Goal: Task Accomplishment & Management: Manage account settings

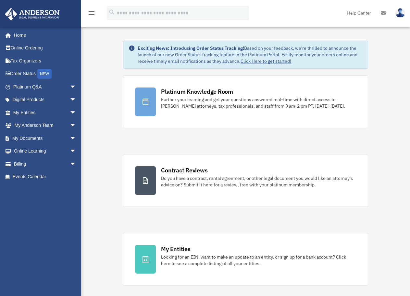
click at [400, 10] on img at bounding box center [401, 12] width 10 height 9
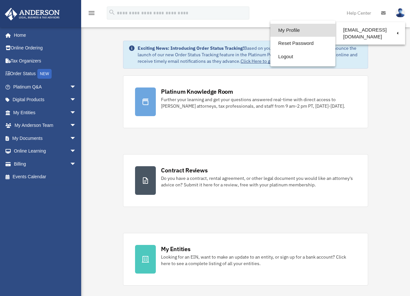
click at [312, 30] on link "My Profile" at bounding box center [303, 30] width 65 height 13
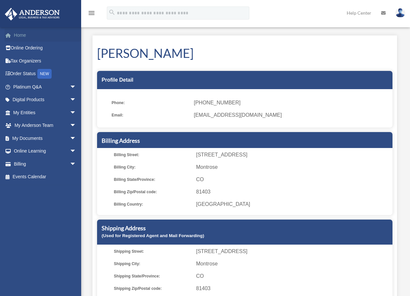
click at [26, 35] on link "Home" at bounding box center [46, 35] width 82 height 13
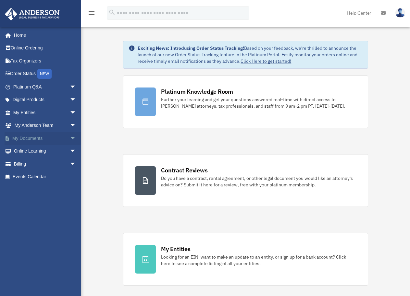
click at [55, 137] on link "My Documents arrow_drop_down" at bounding box center [46, 138] width 82 height 13
click at [71, 138] on span "arrow_drop_down" at bounding box center [76, 138] width 13 height 13
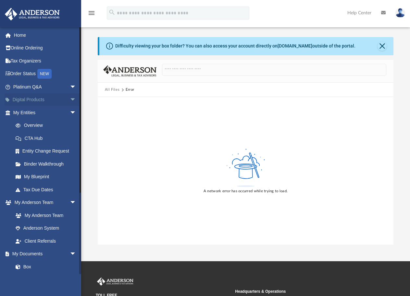
click at [28, 98] on link "Digital Products arrow_drop_down" at bounding box center [46, 99] width 82 height 13
click at [70, 99] on span "arrow_drop_down" at bounding box center [76, 99] width 13 height 13
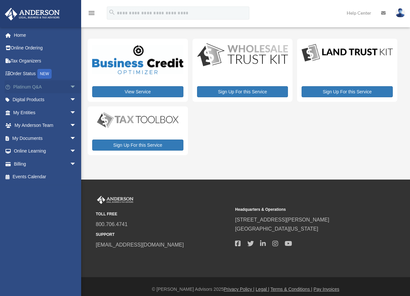
click at [70, 86] on span "arrow_drop_down" at bounding box center [76, 86] width 13 height 13
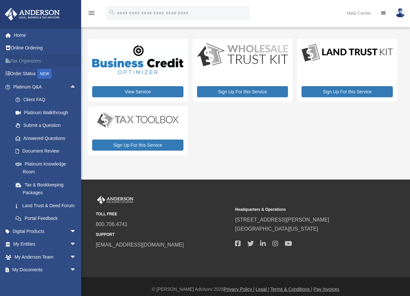
click at [19, 61] on link "Tax Organizers" at bounding box center [46, 60] width 82 height 13
click at [70, 249] on span "arrow_drop_down" at bounding box center [76, 244] width 13 height 13
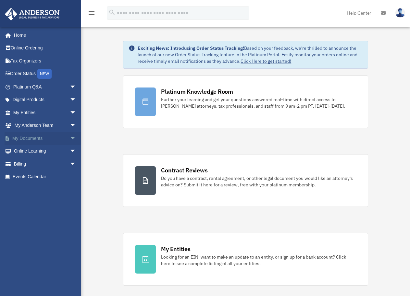
click at [70, 137] on span "arrow_drop_down" at bounding box center [76, 138] width 13 height 13
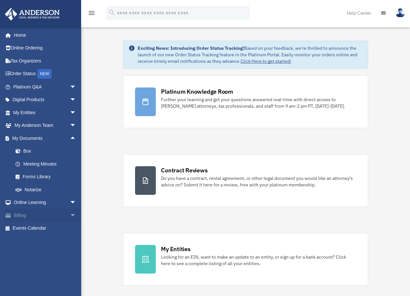
click at [70, 214] on span "arrow_drop_down" at bounding box center [76, 215] width 13 height 13
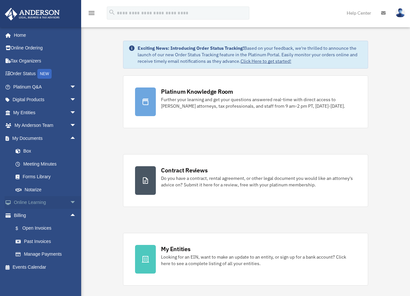
scroll to position [1, 0]
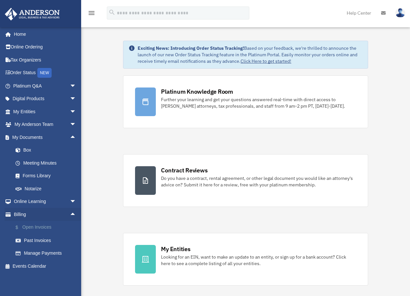
click at [48, 224] on link "$ Open Invoices" at bounding box center [47, 227] width 77 height 13
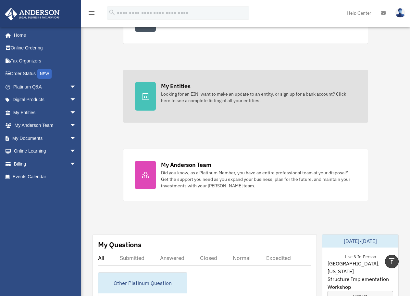
scroll to position [162, 0]
click at [160, 109] on link "My Entities Looking for an EIN, want to make an update to an entity, or sign up…" at bounding box center [245, 96] width 245 height 53
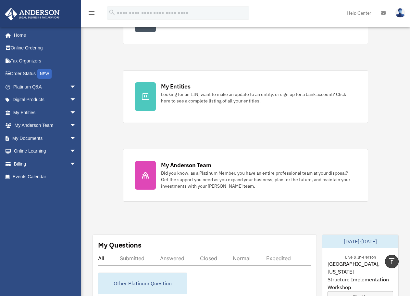
scroll to position [155, 0]
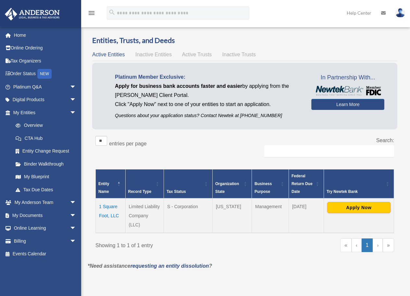
click at [106, 205] on td "1 Square Foot, LLC" at bounding box center [111, 215] width 30 height 34
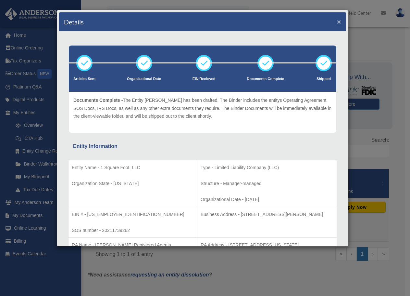
click at [337, 22] on button "×" at bounding box center [339, 21] width 4 height 7
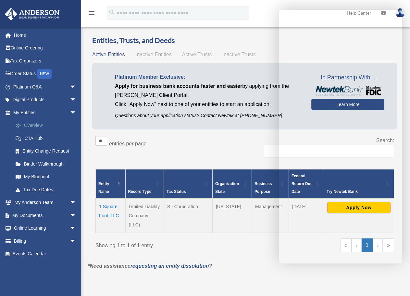
click at [29, 123] on link "Overview" at bounding box center [47, 125] width 77 height 13
click at [38, 150] on link "Entity Change Request" at bounding box center [47, 151] width 77 height 13
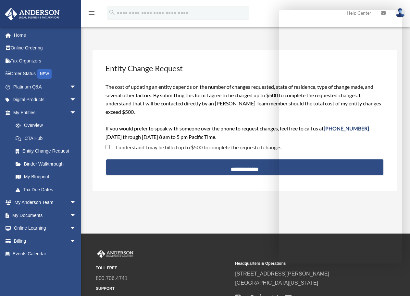
click at [135, 149] on label "I understand I may be billed up to $500 to complete the requested changes" at bounding box center [196, 147] width 172 height 5
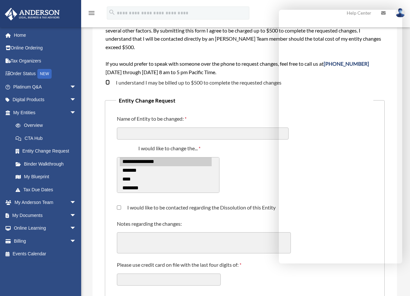
scroll to position [65, 0]
select select "*****"
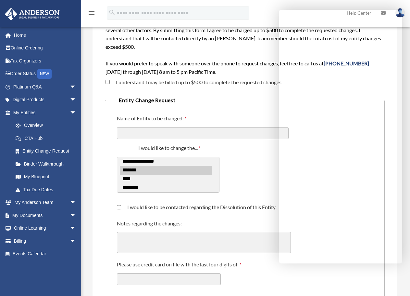
click at [147, 172] on option "*******" at bounding box center [166, 170] width 92 height 9
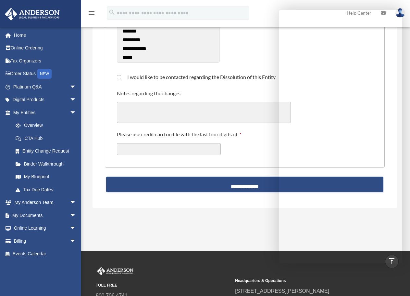
scroll to position [162, 0]
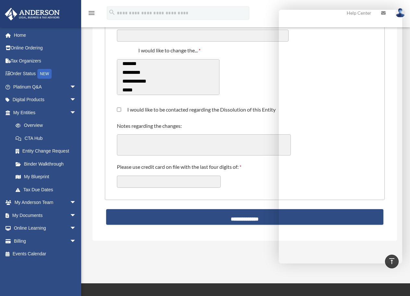
click at [250, 84] on div "**********" at bounding box center [244, 72] width 257 height 61
click at [129, 100] on div "**********" at bounding box center [168, 81] width 103 height 44
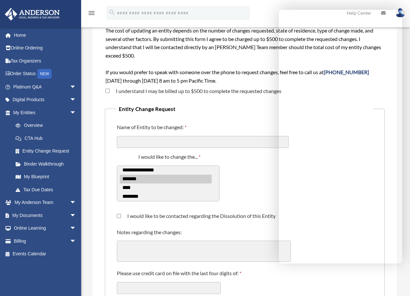
scroll to position [65, 0]
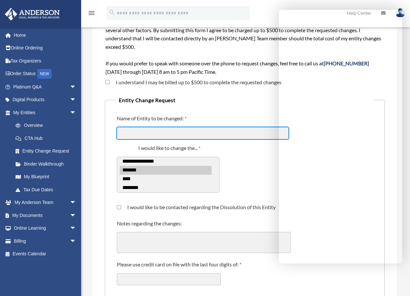
click at [202, 130] on input "Name of Entity to be changed:" at bounding box center [203, 133] width 172 height 12
click at [178, 92] on form "**********" at bounding box center [245, 171] width 280 height 309
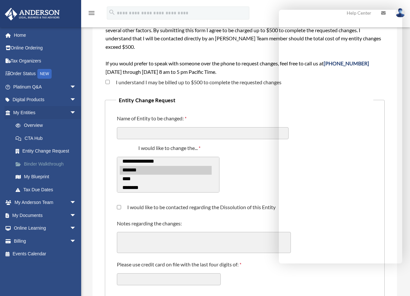
click at [29, 162] on link "Binder Walkthrough" at bounding box center [47, 163] width 77 height 13
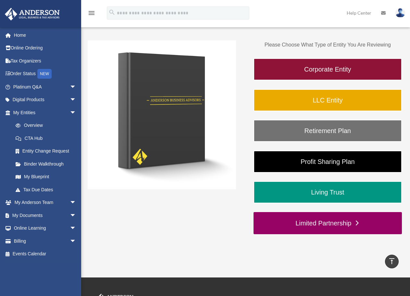
scroll to position [51, 0]
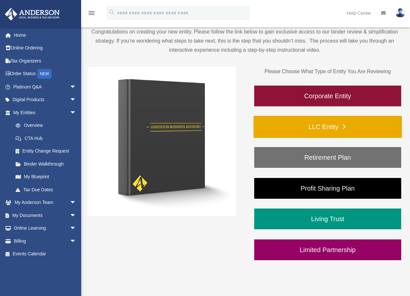
click at [329, 129] on link "LLC Entity" at bounding box center [328, 127] width 149 height 22
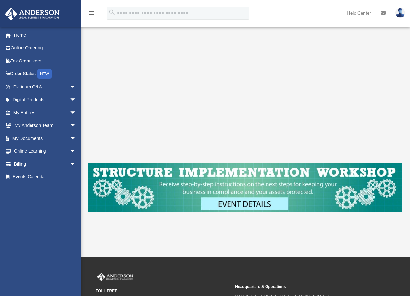
scroll to position [130, 0]
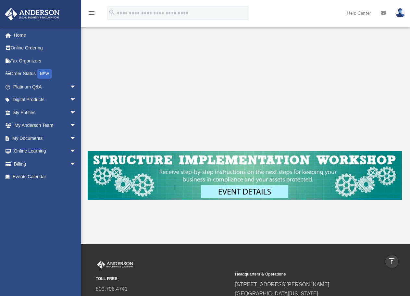
click at [393, 260] on icon "vertical_align_top" at bounding box center [392, 261] width 8 height 8
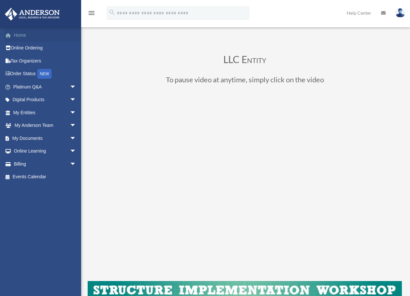
click at [18, 34] on link "Home" at bounding box center [46, 35] width 82 height 13
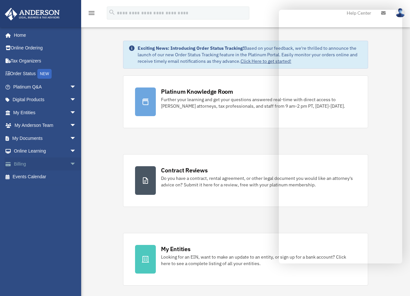
click at [70, 162] on span "arrow_drop_down" at bounding box center [76, 163] width 13 height 13
click at [70, 162] on span "arrow_drop_up" at bounding box center [76, 163] width 13 height 13
click at [70, 150] on span "arrow_drop_down" at bounding box center [76, 151] width 13 height 13
click at [70, 150] on span "arrow_drop_up" at bounding box center [76, 151] width 13 height 13
click at [64, 143] on link "My Documents arrow_drop_down" at bounding box center [46, 138] width 82 height 13
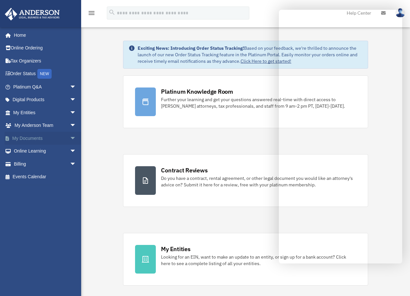
click at [70, 137] on span "arrow_drop_down" at bounding box center [76, 138] width 13 height 13
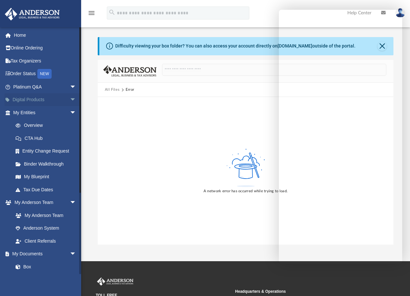
click at [70, 99] on span "arrow_drop_down" at bounding box center [76, 99] width 13 height 13
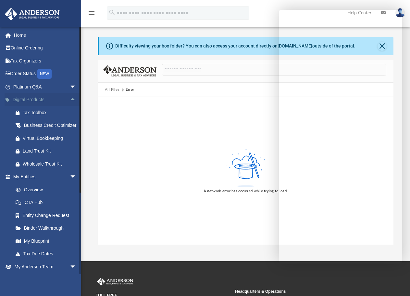
click at [70, 99] on span "arrow_drop_up" at bounding box center [76, 99] width 13 height 13
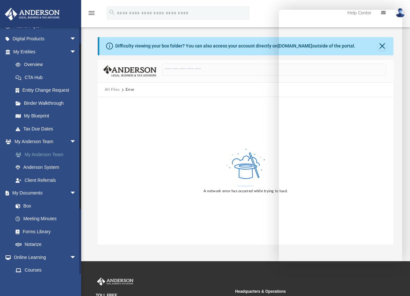
scroll to position [65, 0]
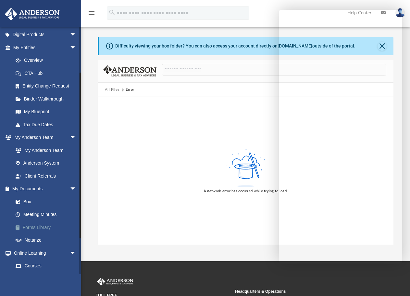
click at [44, 226] on link "Forms Library" at bounding box center [47, 227] width 77 height 13
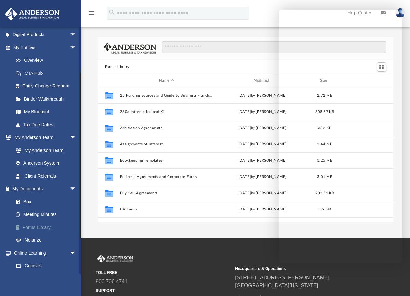
scroll to position [143, 291]
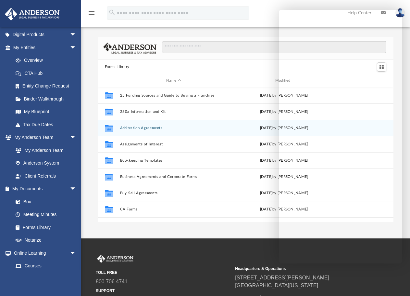
click at [179, 130] on button "Arbitration Agreements" at bounding box center [174, 128] width 108 height 4
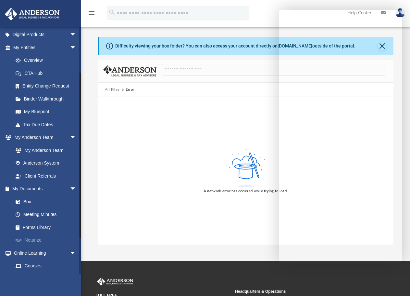
click at [36, 240] on link "Notarize" at bounding box center [47, 240] width 77 height 13
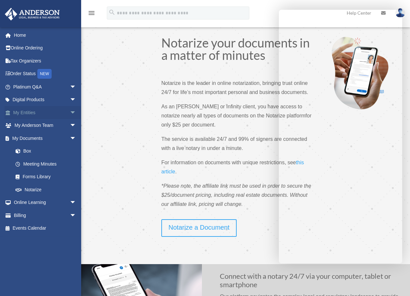
click at [70, 114] on span "arrow_drop_down" at bounding box center [76, 112] width 13 height 13
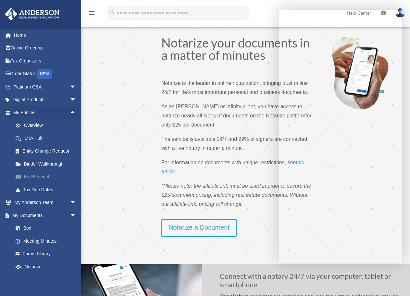
click at [45, 177] on link "My Blueprint" at bounding box center [47, 176] width 77 height 13
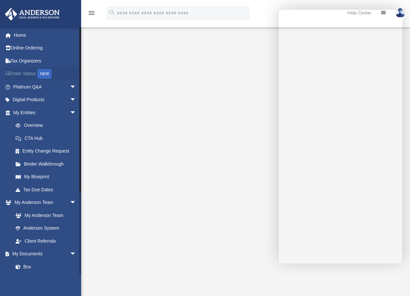
click at [9, 72] on icon at bounding box center [9, 73] width 1 height 5
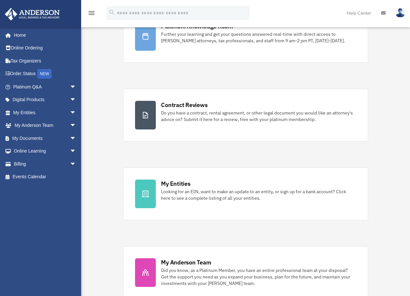
scroll to position [97, 0]
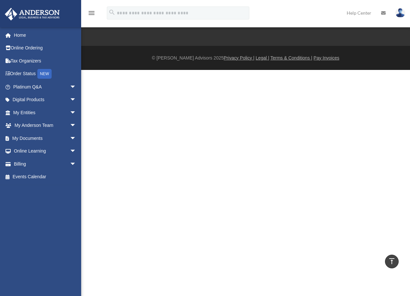
click at [393, 262] on icon "vertical_align_top" at bounding box center [392, 261] width 8 height 8
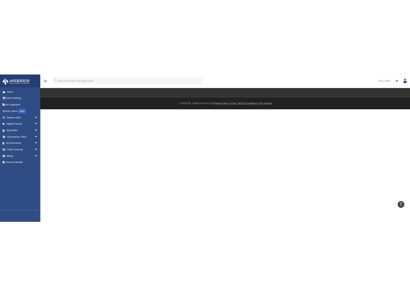
scroll to position [856, 0]
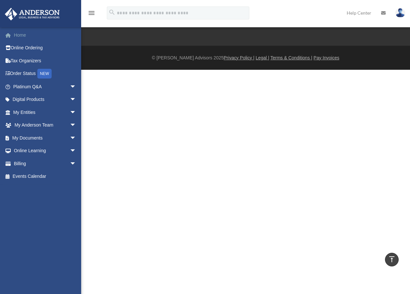
click at [11, 35] on span at bounding box center [11, 35] width 5 height 5
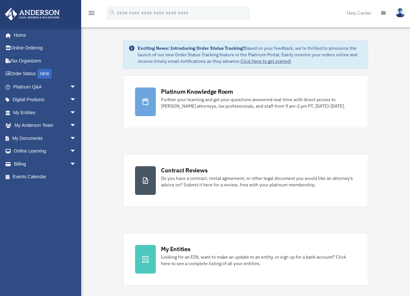
click at [399, 14] on img at bounding box center [401, 12] width 10 height 9
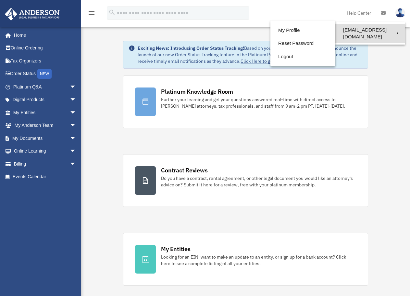
click at [381, 28] on link "[EMAIL_ADDRESS][DOMAIN_NAME]" at bounding box center [371, 33] width 70 height 19
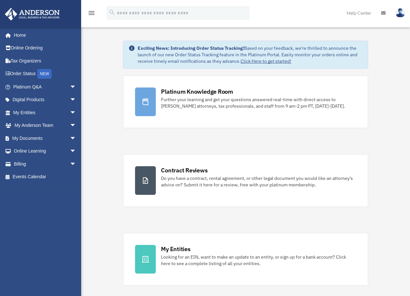
click at [405, 10] on img at bounding box center [401, 12] width 10 height 9
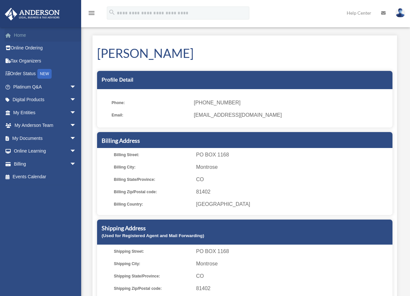
click at [22, 34] on link "Home" at bounding box center [46, 35] width 82 height 13
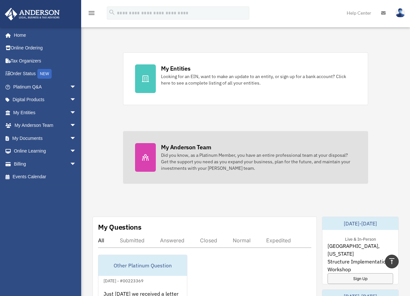
scroll to position [175, 0]
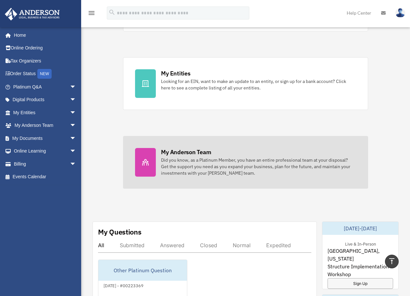
click at [157, 180] on link "My [PERSON_NAME] Team Did you know, as a Platinum Member, you have an entire pr…" at bounding box center [245, 162] width 245 height 53
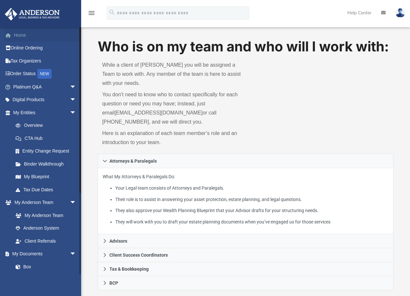
click at [29, 37] on link "Home" at bounding box center [46, 35] width 82 height 13
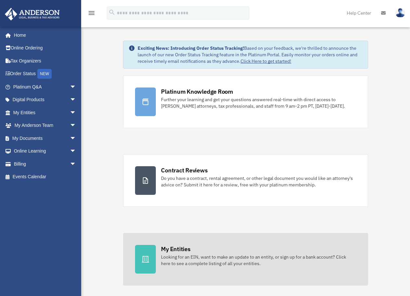
click at [196, 258] on div "Looking for an EIN, want to make an update to an entity, or sign up for a bank …" at bounding box center [258, 259] width 195 height 13
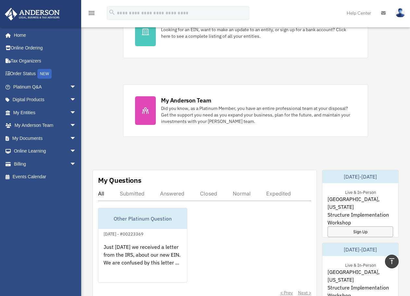
scroll to position [227, 0]
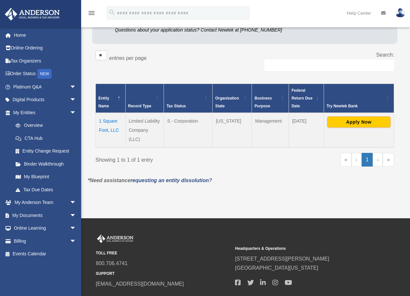
scroll to position [97, 0]
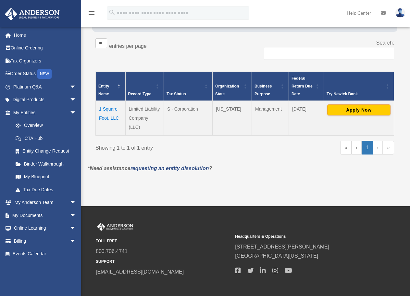
click at [280, 121] on td "Management" at bounding box center [270, 118] width 37 height 34
click at [106, 107] on td "1 Square Foot, LLC" at bounding box center [111, 118] width 30 height 34
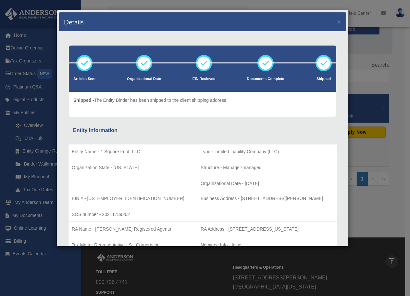
scroll to position [0, 0]
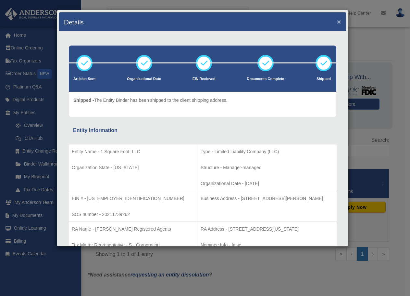
click at [337, 20] on button "×" at bounding box center [339, 21] width 4 height 7
